Goal: Task Accomplishment & Management: Complete application form

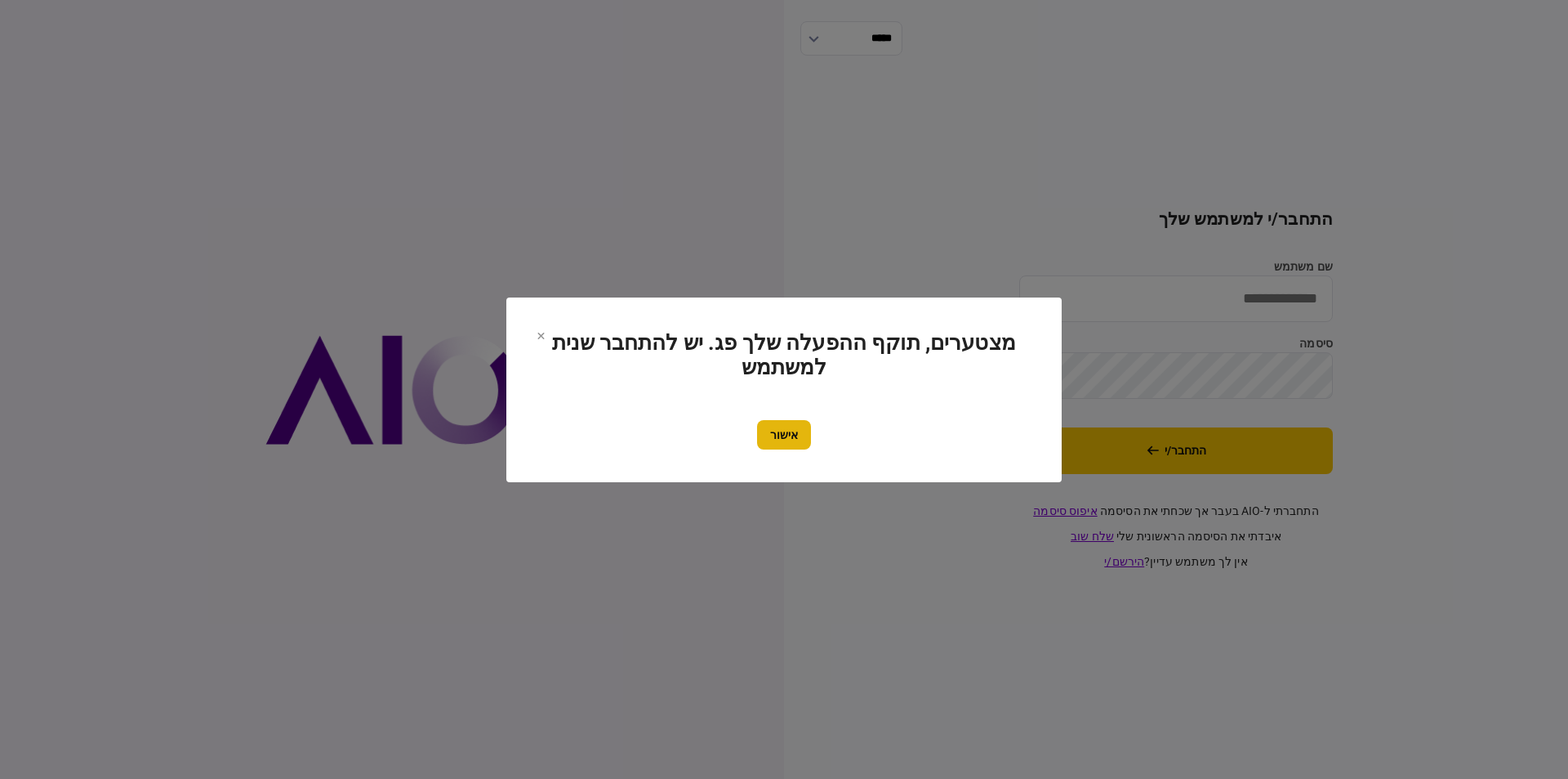
type input "*********"
drag, startPoint x: 768, startPoint y: 436, endPoint x: 893, endPoint y: 432, distance: 125.1
click at [770, 436] on button "אישור" at bounding box center [784, 435] width 54 height 30
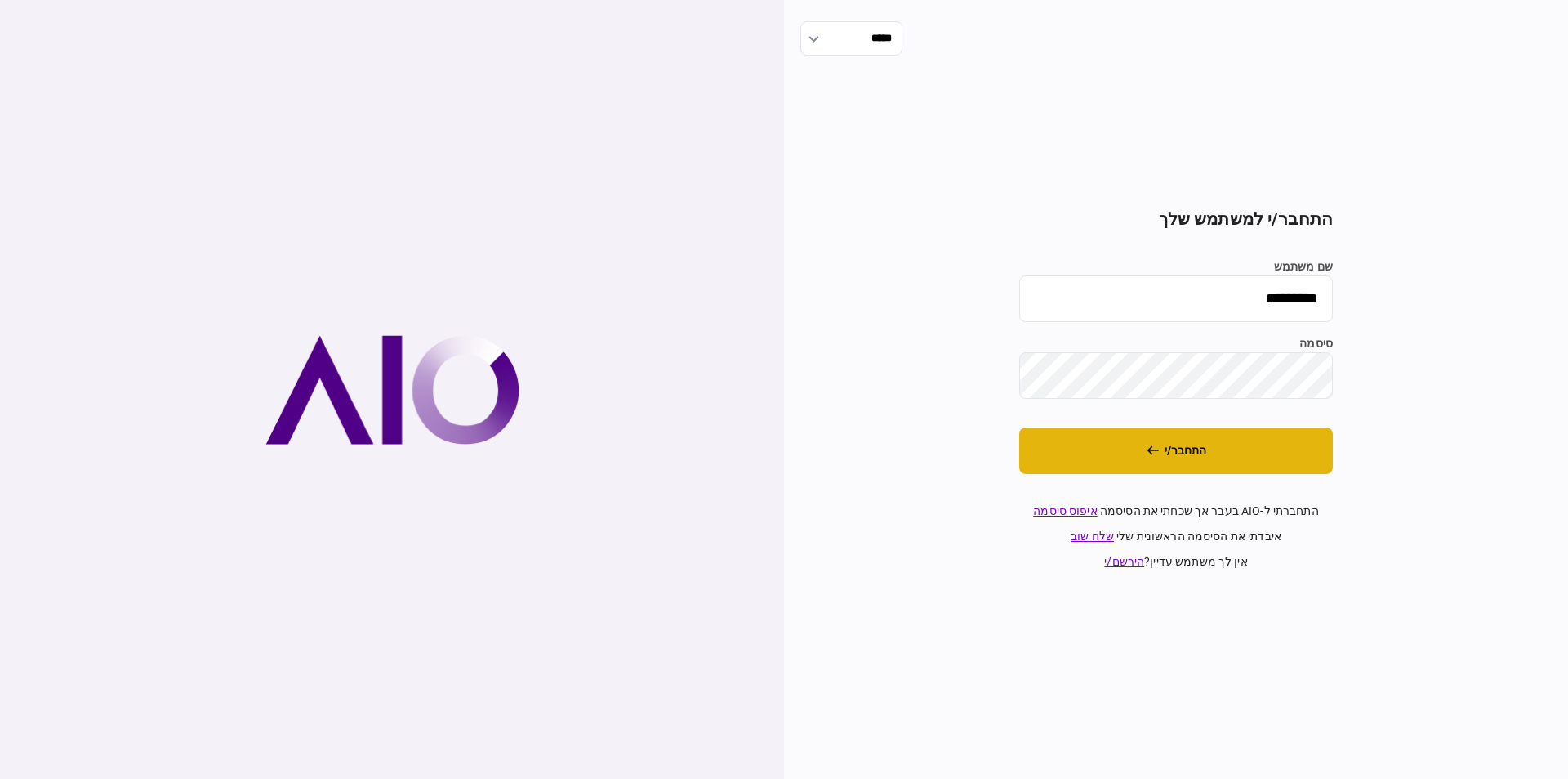
click at [1103, 459] on button "התחבר/י" at bounding box center [1176, 450] width 314 height 47
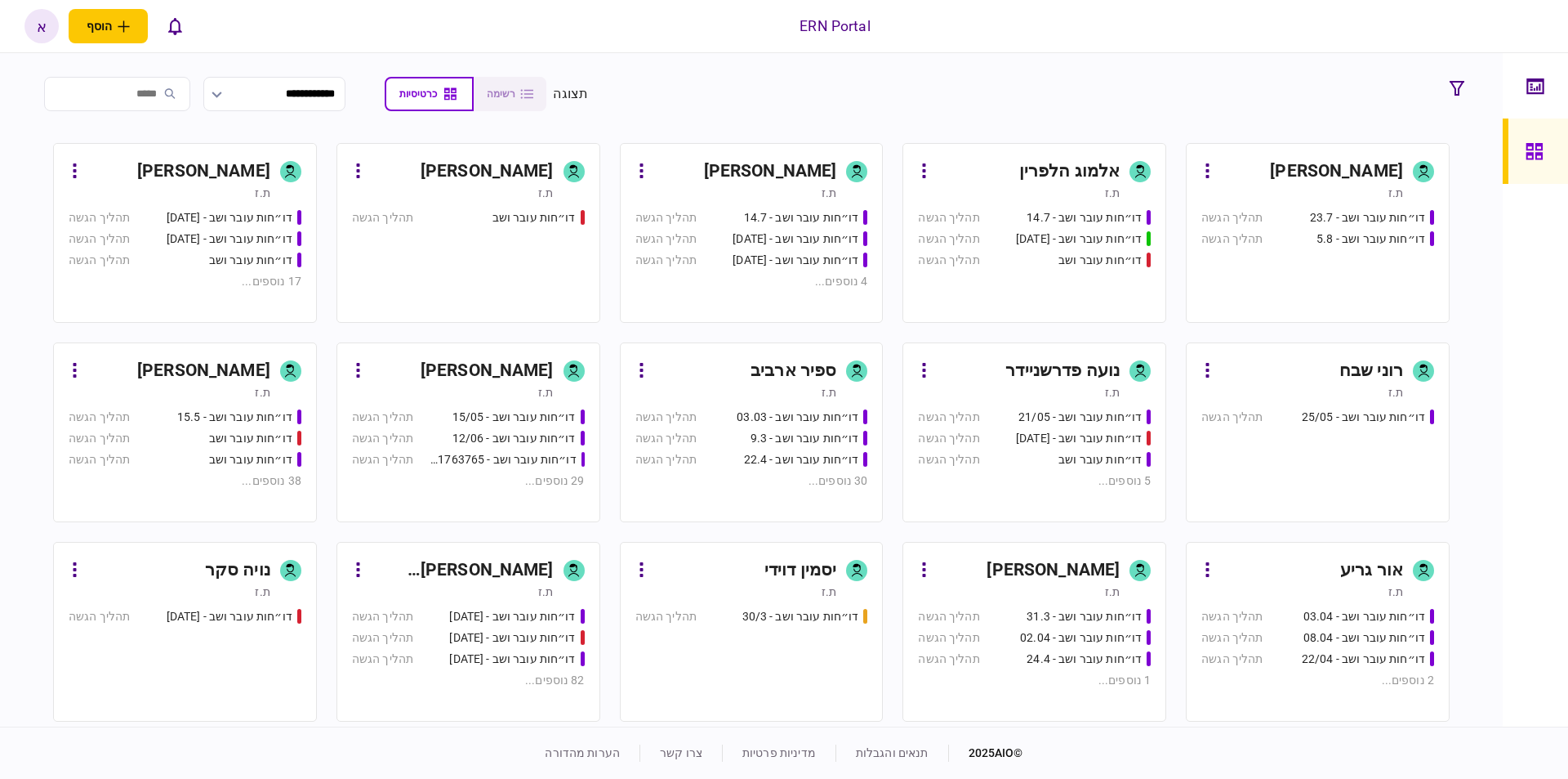
click at [507, 573] on div "[PERSON_NAME]" at bounding box center [462, 570] width 183 height 26
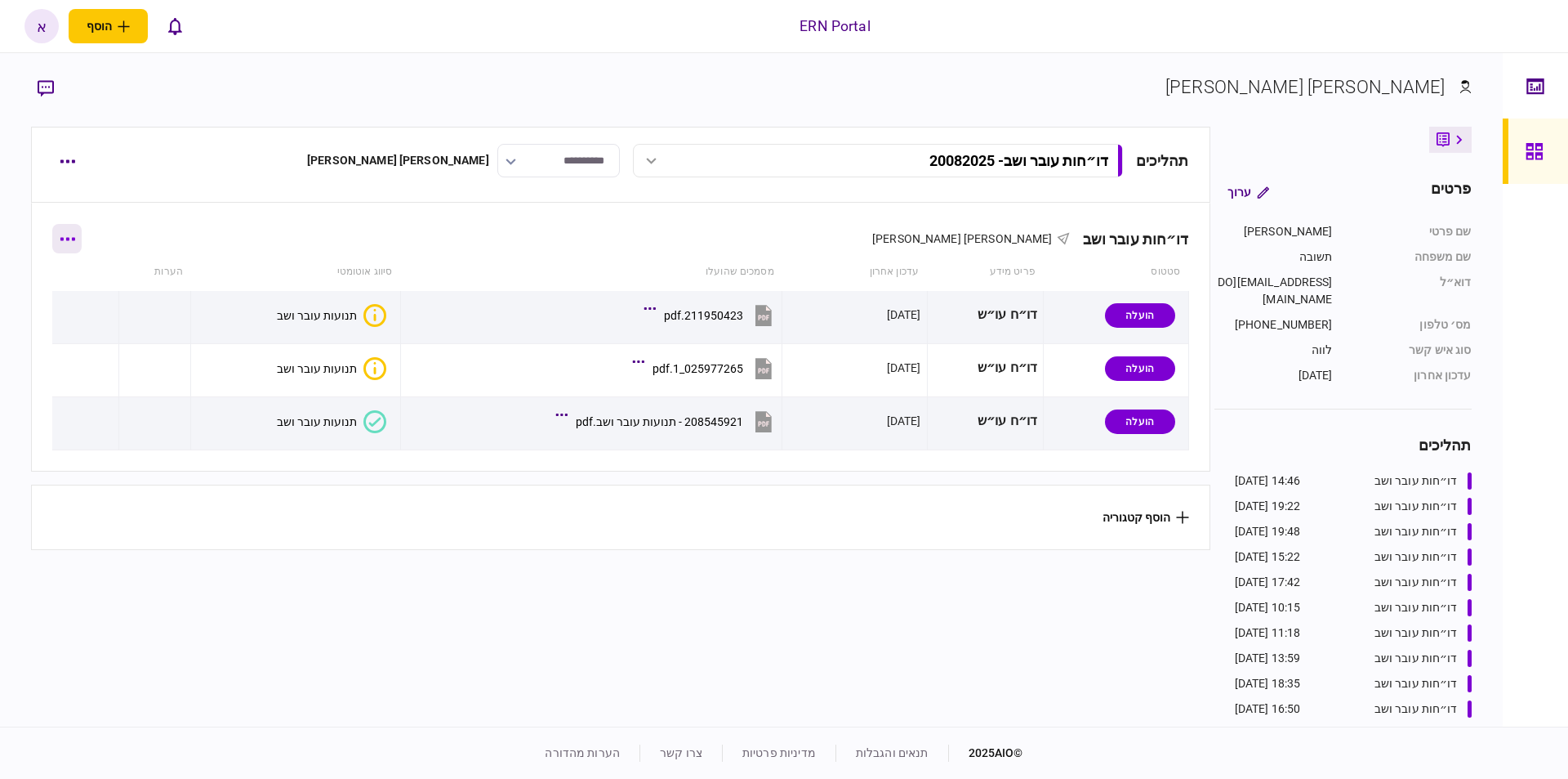
click at [74, 242] on button "button" at bounding box center [67, 239] width 30 height 30
click at [119, 313] on span "הוסף מסמך" at bounding box center [96, 307] width 65 height 19
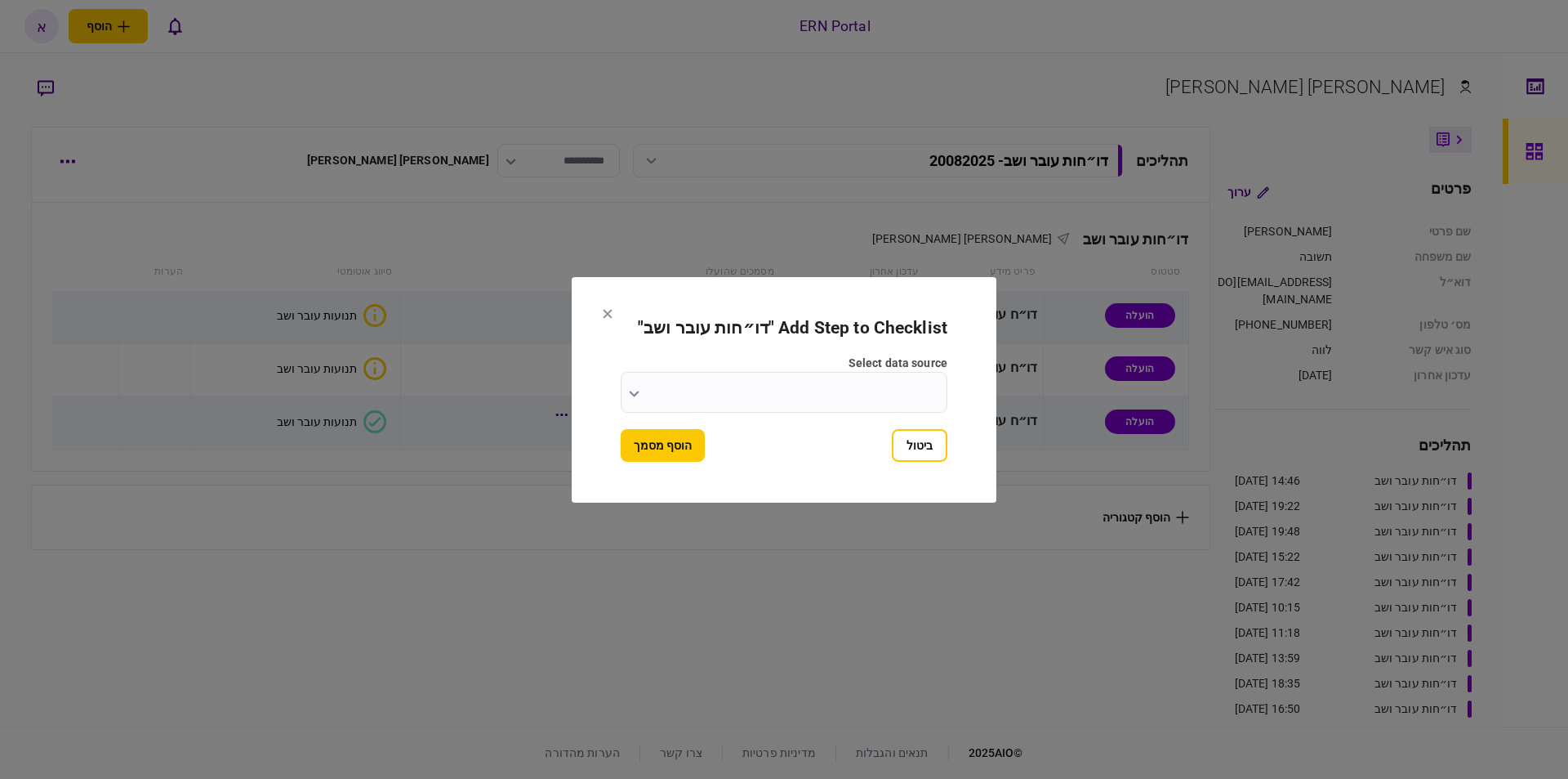
click at [820, 389] on input "select data source" at bounding box center [784, 392] width 326 height 41
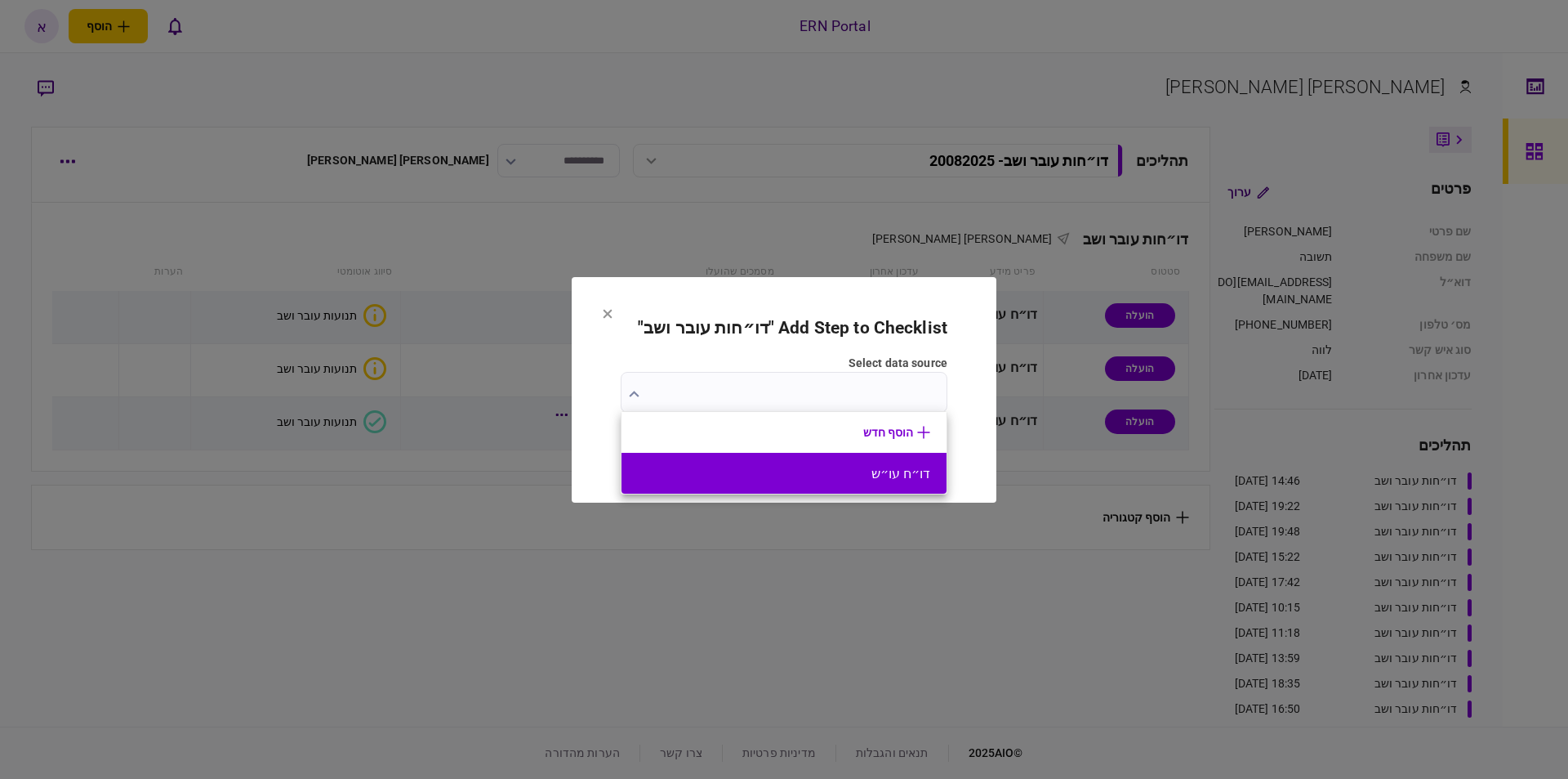
click at [850, 472] on button "דו״ח עו״ש" at bounding box center [784, 474] width 292 height 15
type input "*********"
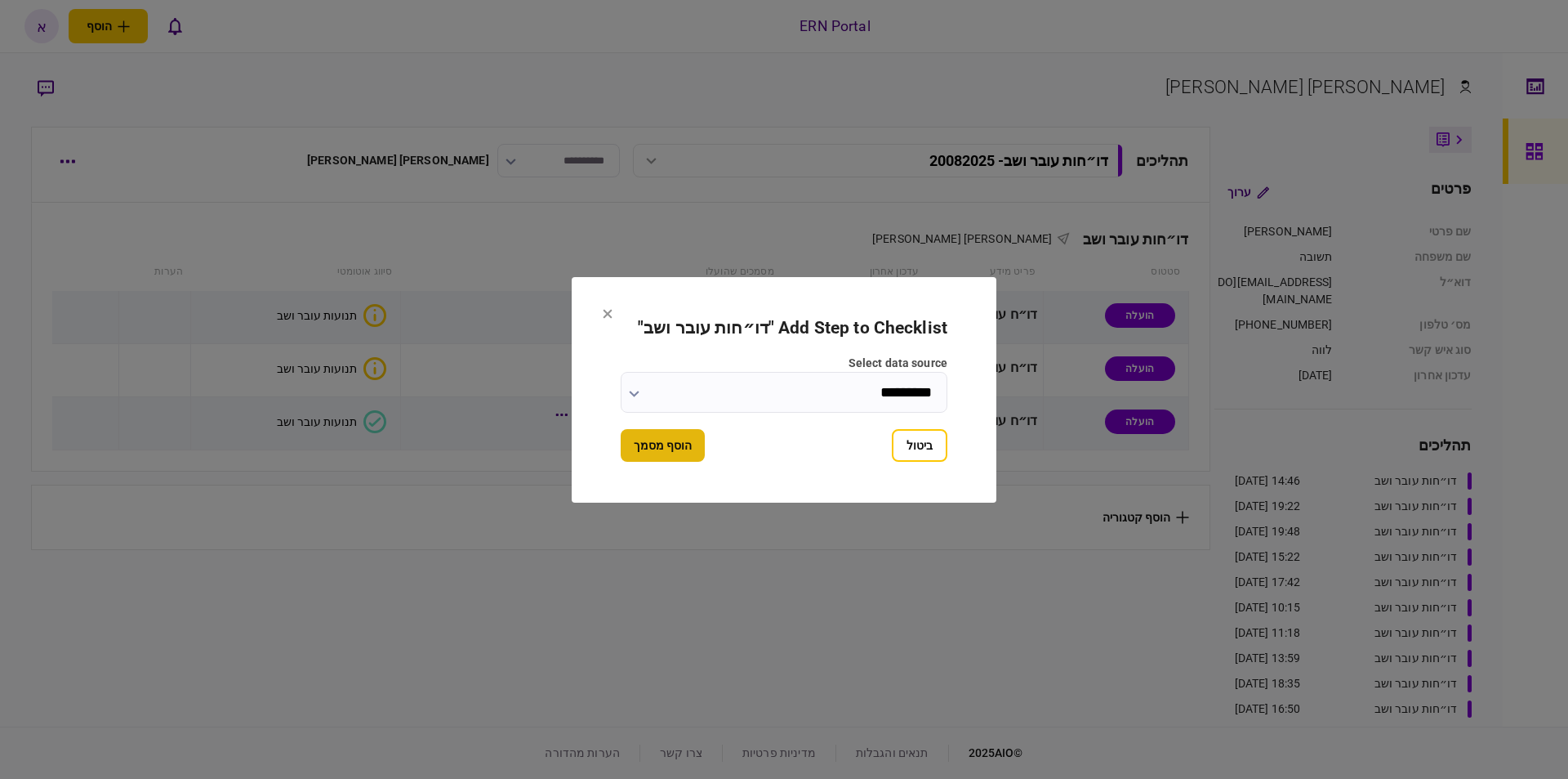
click at [675, 440] on button "הוסף מסמך" at bounding box center [662, 445] width 84 height 33
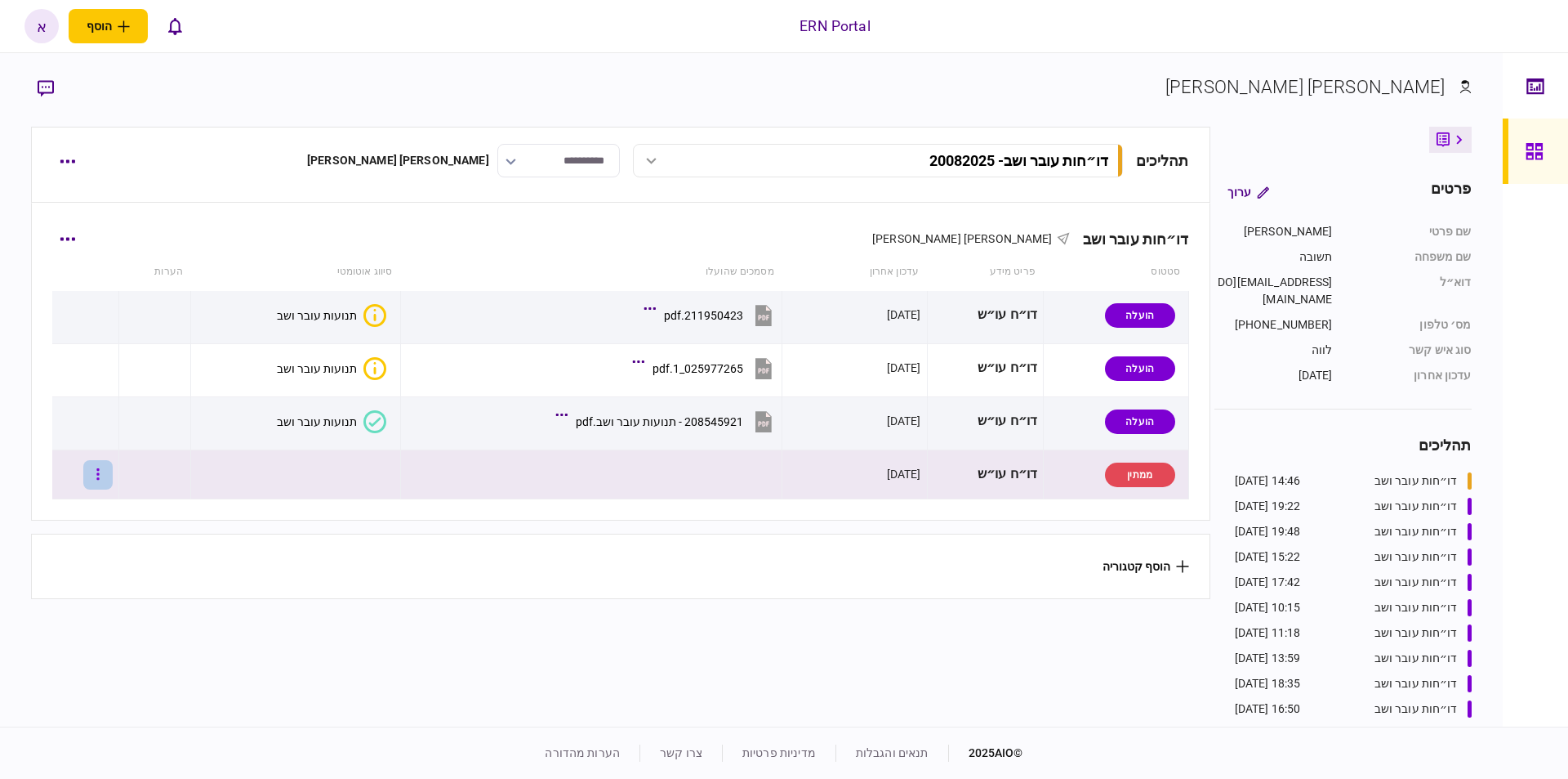
click at [112, 478] on button "button" at bounding box center [98, 475] width 30 height 30
click at [115, 658] on span "העלה קובץ" at bounding box center [109, 650] width 63 height 19
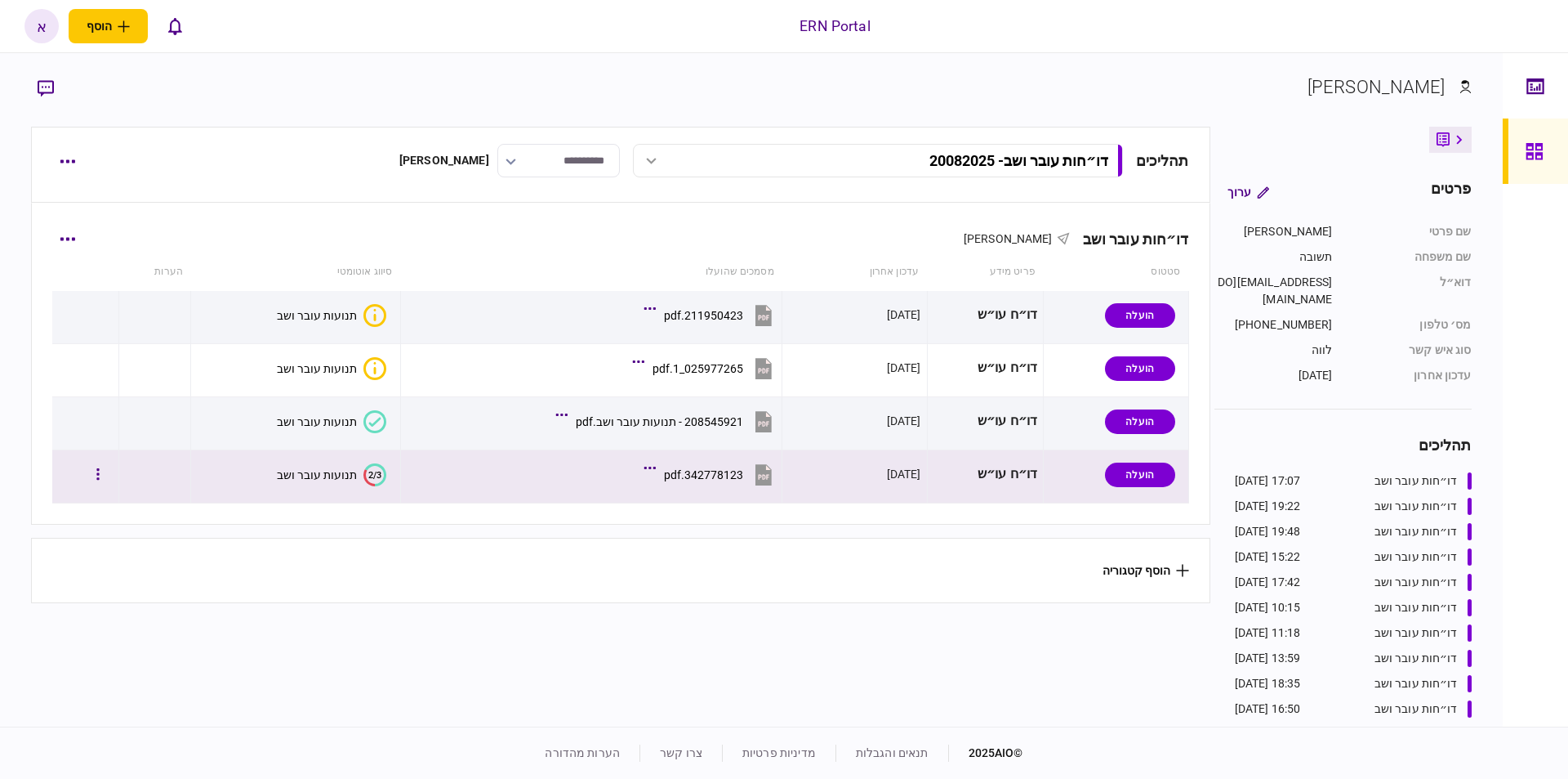
click at [342, 485] on button "2/3 תנועות עובר ושב" at bounding box center [331, 475] width 109 height 23
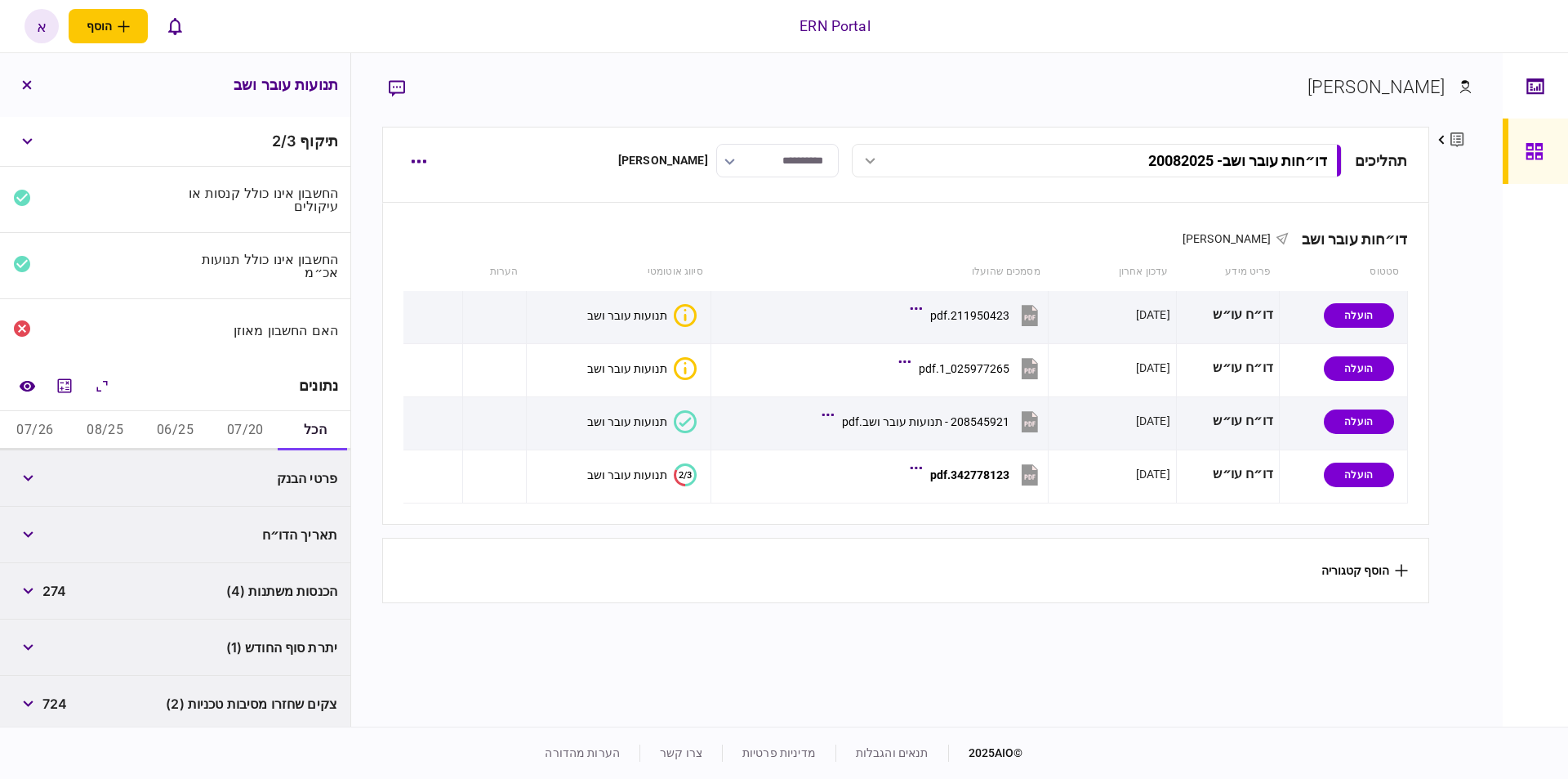
click at [249, 428] on button "07/20" at bounding box center [244, 431] width 70 height 39
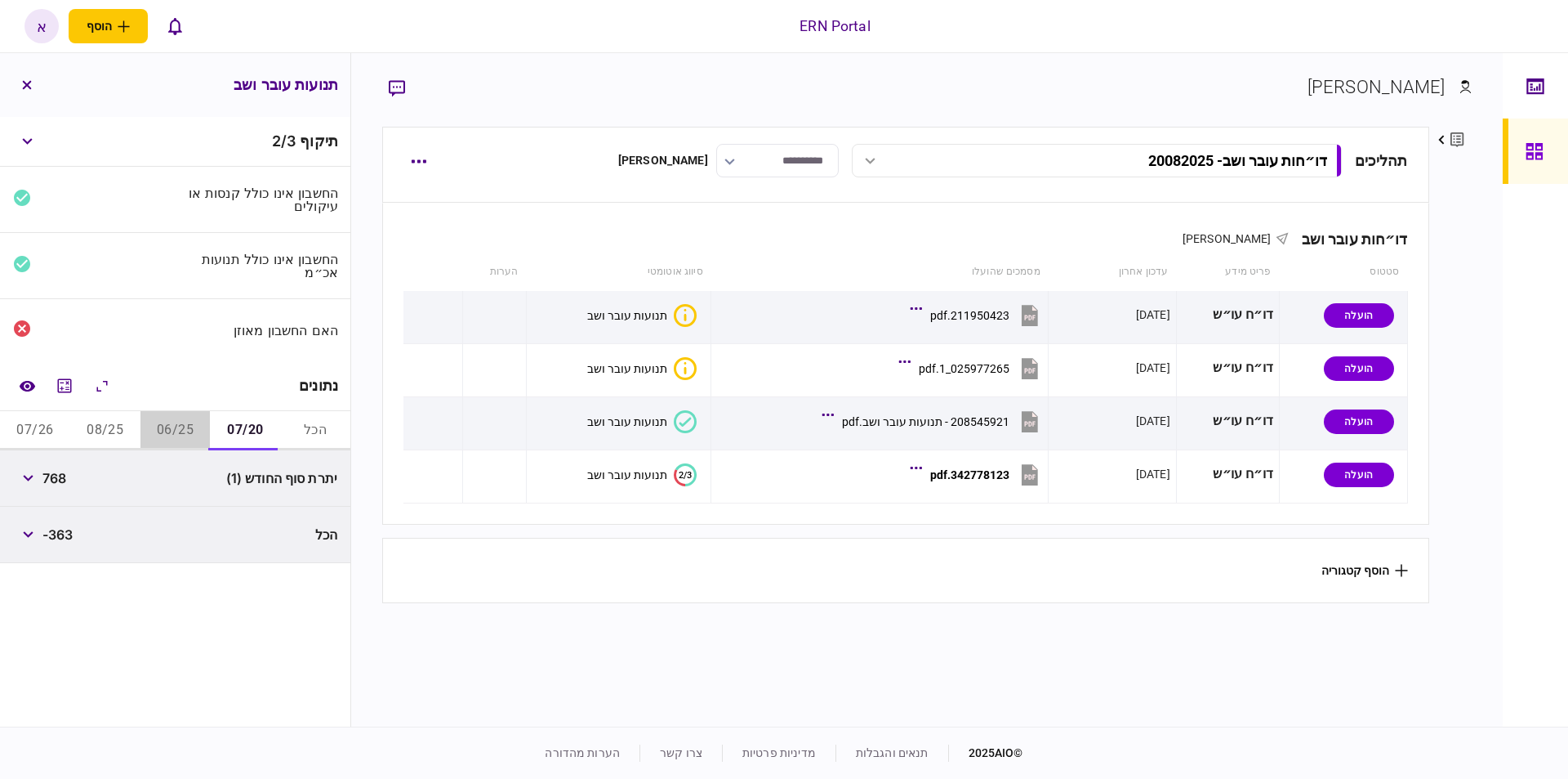
click at [168, 435] on button "06/25" at bounding box center [175, 431] width 70 height 39
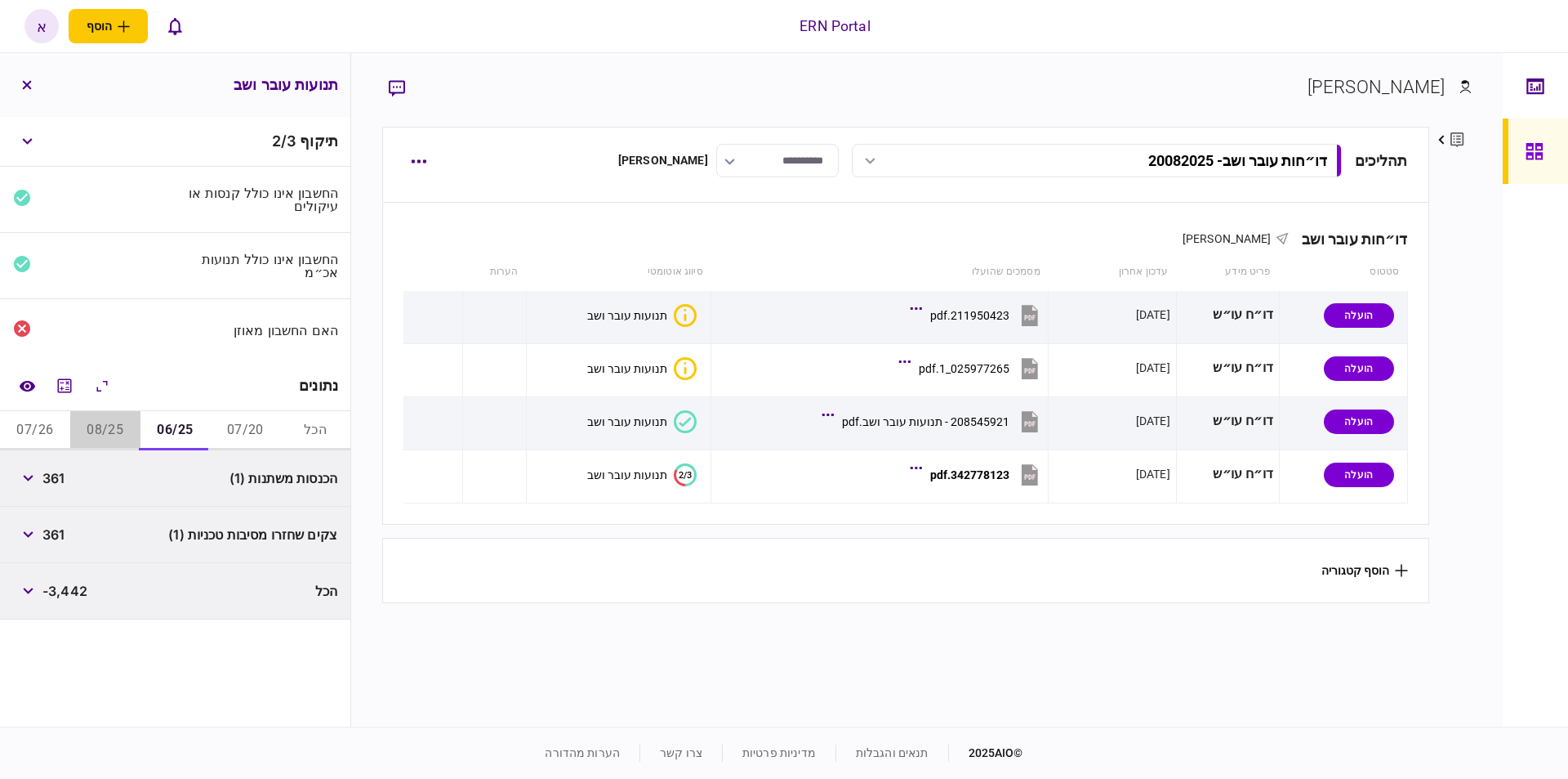
click at [125, 430] on button "08/25" at bounding box center [105, 431] width 70 height 39
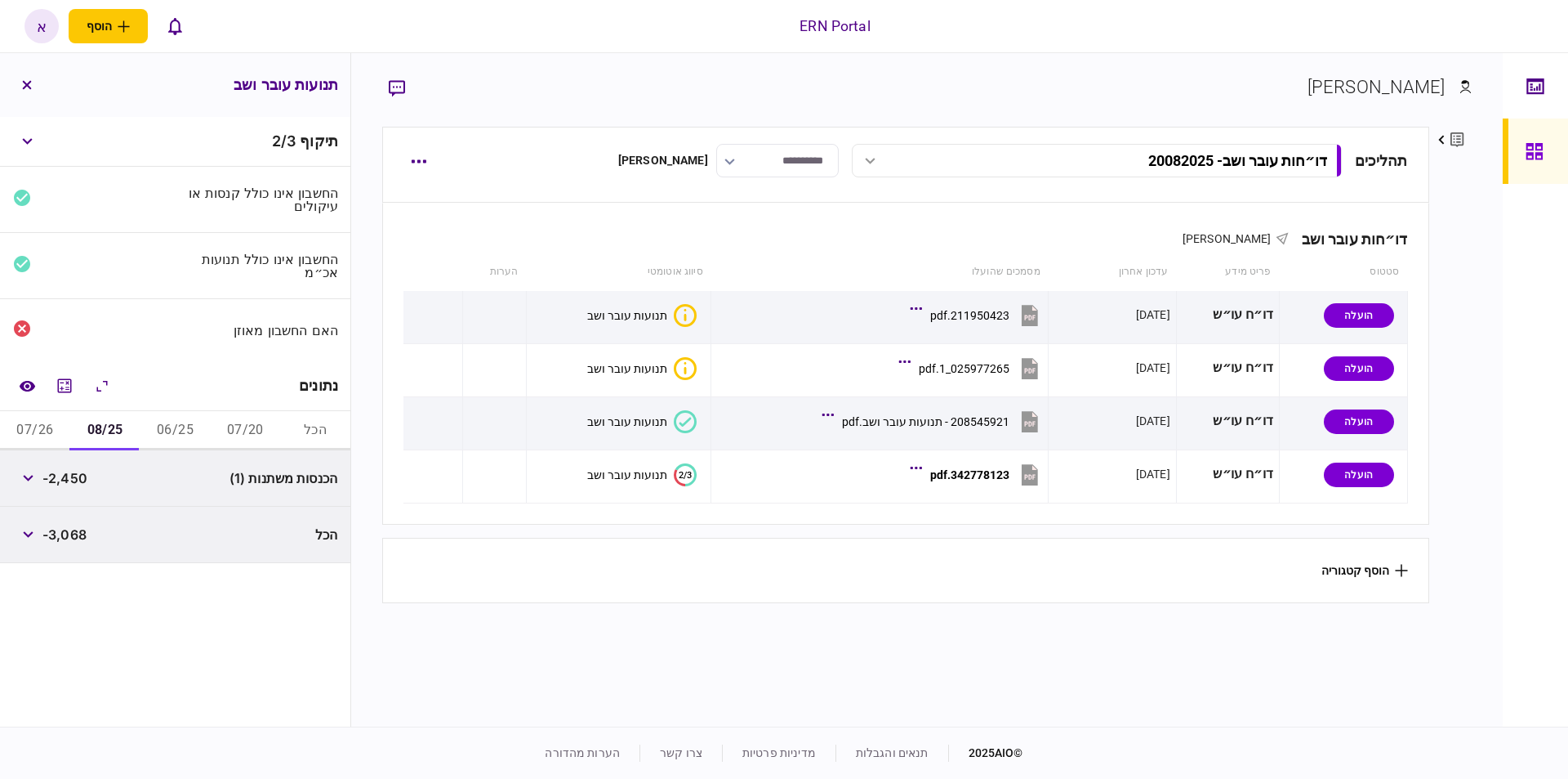
click at [38, 435] on button "07/26" at bounding box center [35, 431] width 70 height 39
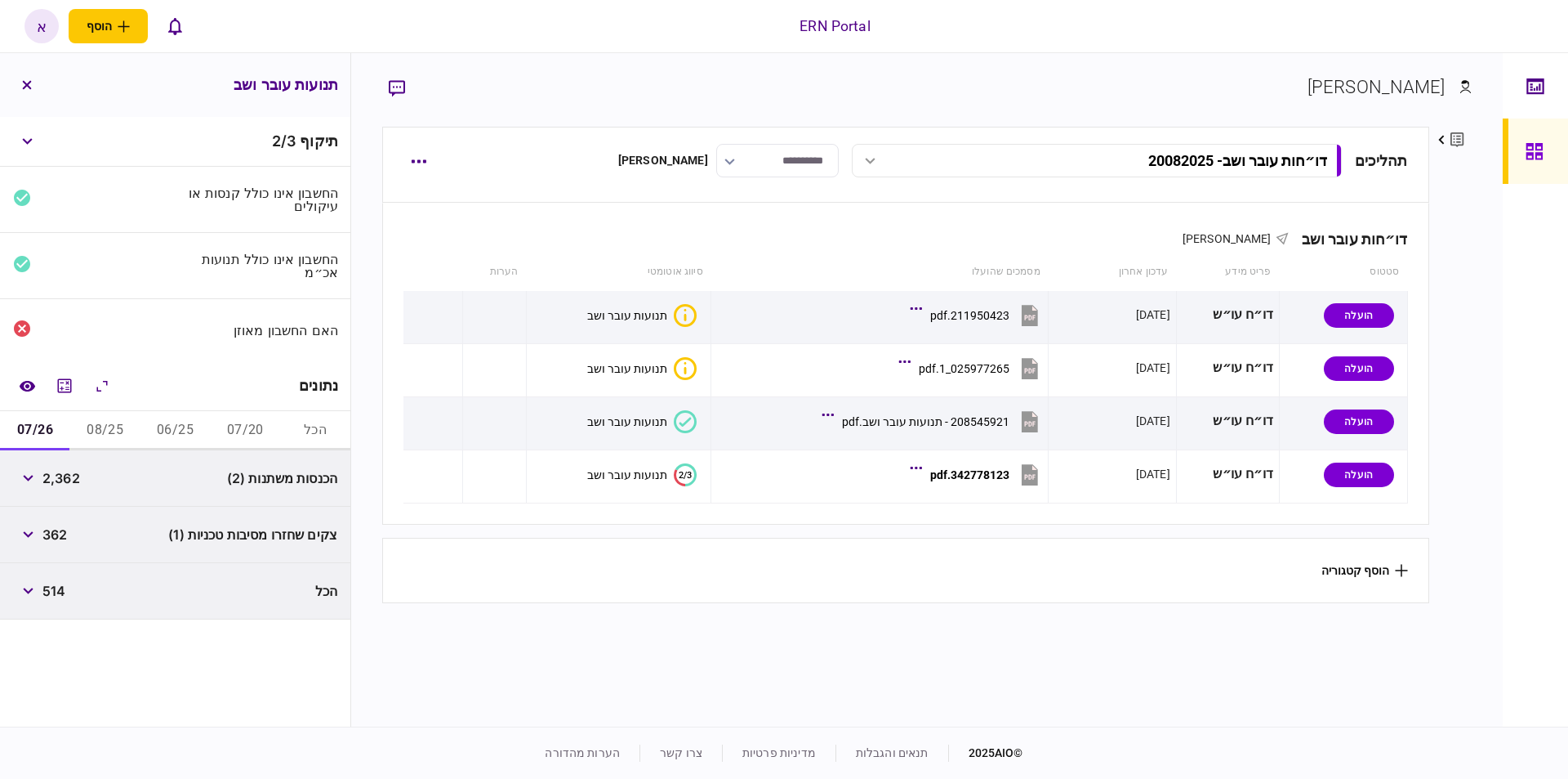
click at [96, 420] on button "08/25" at bounding box center [105, 431] width 70 height 39
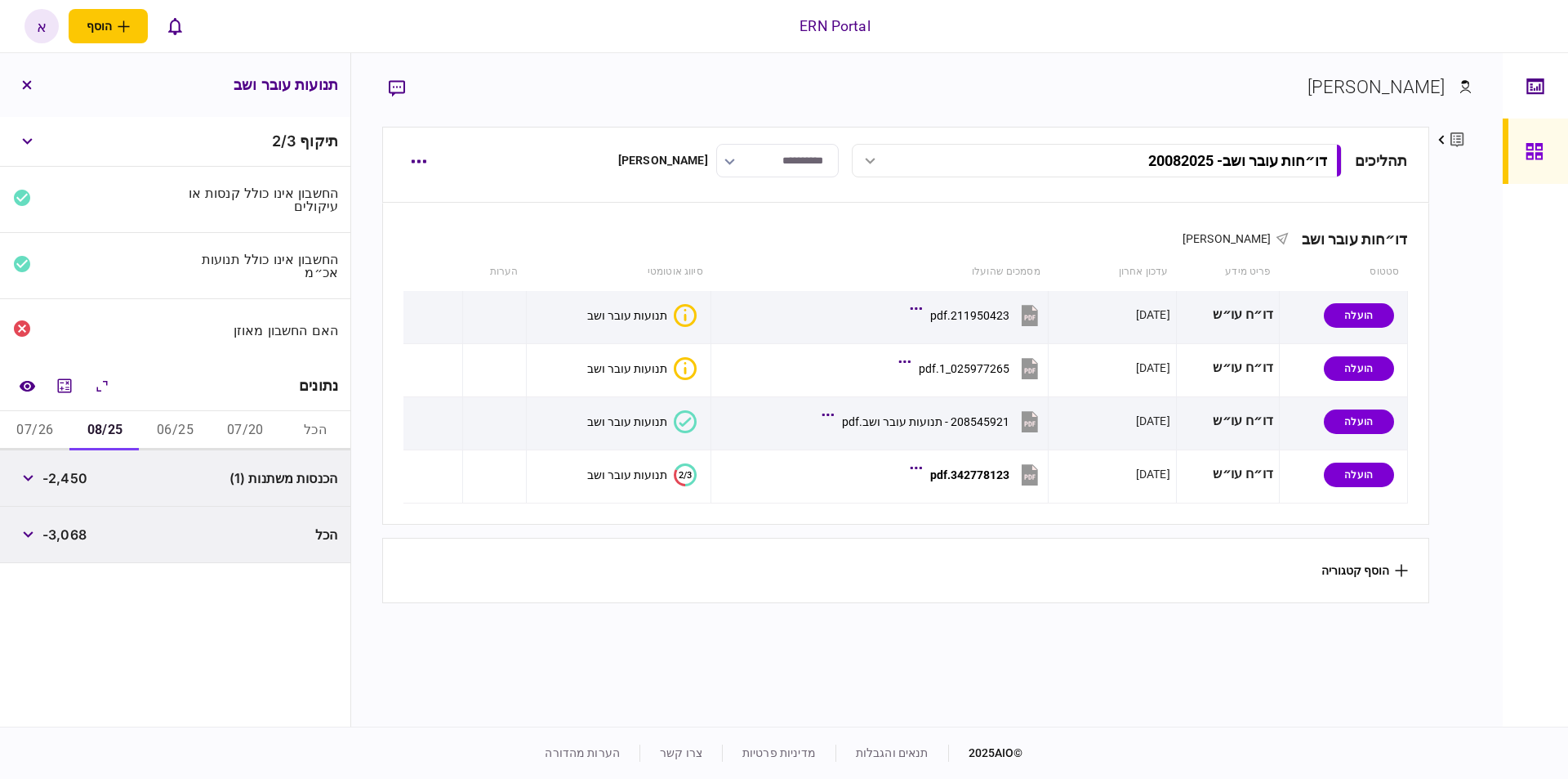
click at [168, 434] on button "06/25" at bounding box center [175, 431] width 70 height 39
